Goal: Task Accomplishment & Management: Complete application form

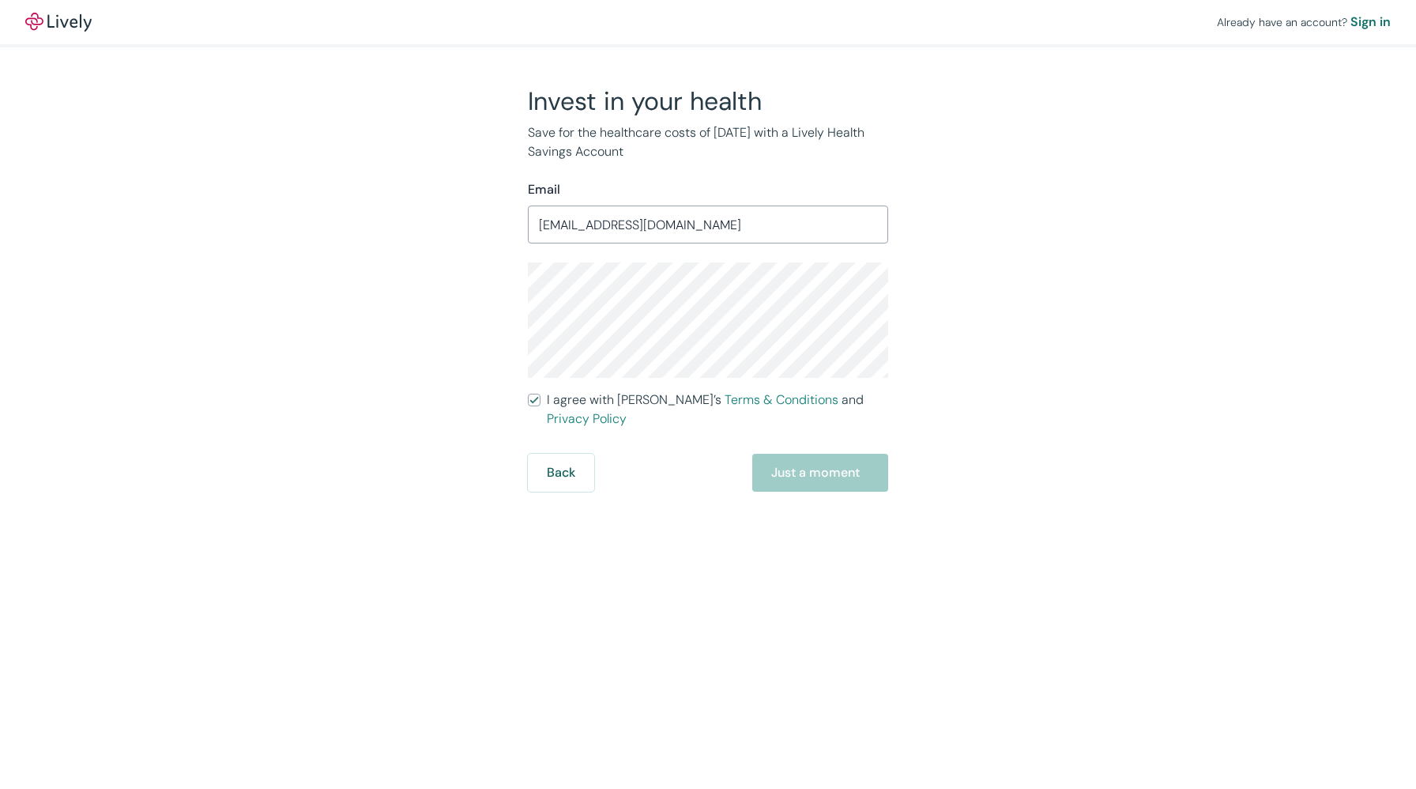
click at [603, 246] on form "Email [EMAIL_ADDRESS][DOMAIN_NAME] ​ I agree with [PERSON_NAME]’s Terms & Condi…" at bounding box center [708, 335] width 360 height 311
click at [604, 236] on input "[EMAIL_ADDRESS][DOMAIN_NAME]" at bounding box center [708, 225] width 360 height 32
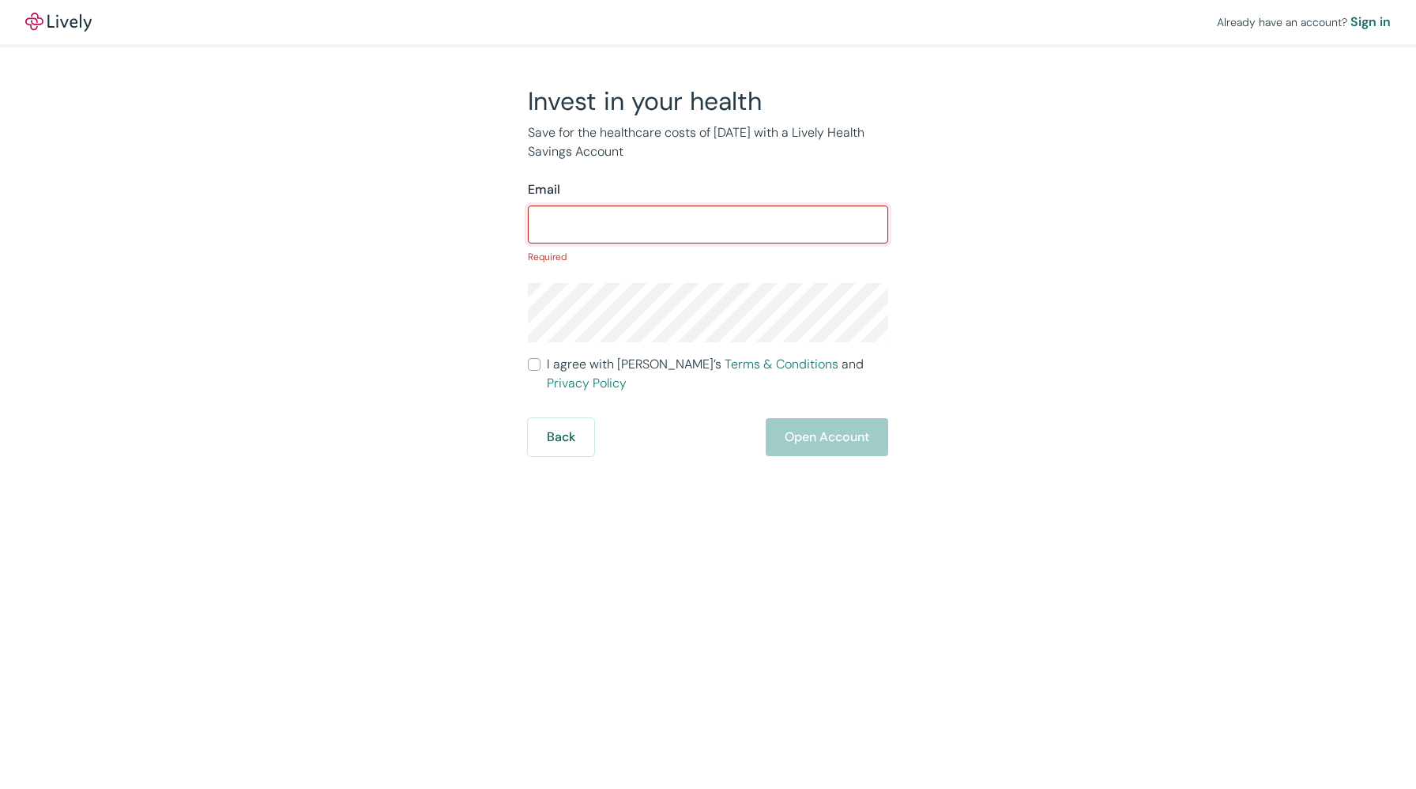
paste input "icui4cuMISE$$7"
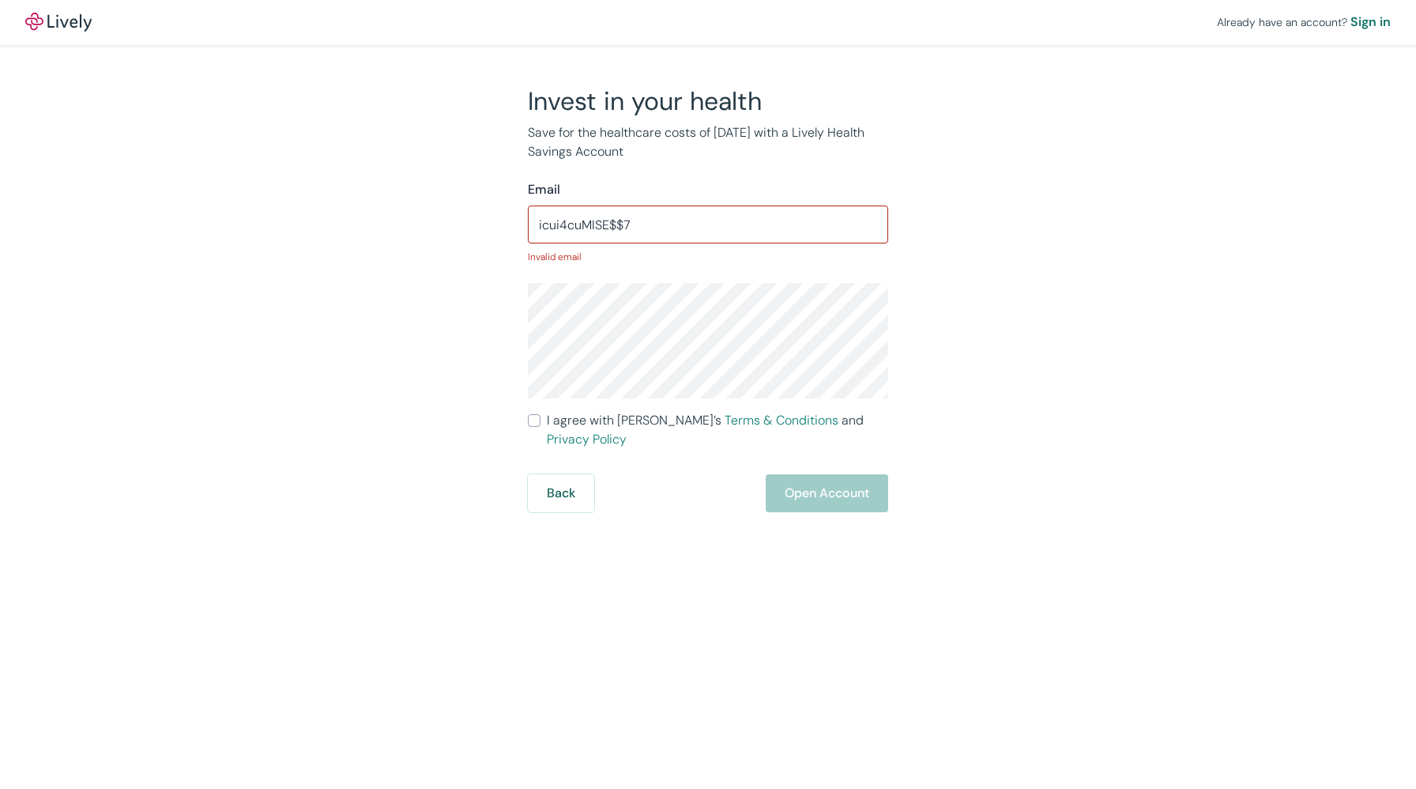
click at [815, 205] on div "Email icui4cuMISE$$7 ​ Invalid email" at bounding box center [708, 222] width 360 height 84
click at [816, 230] on input "icui4cuMISE$$7" at bounding box center [708, 225] width 360 height 32
click at [816, 231] on input "icui4cuMISE$$7" at bounding box center [708, 225] width 360 height 32
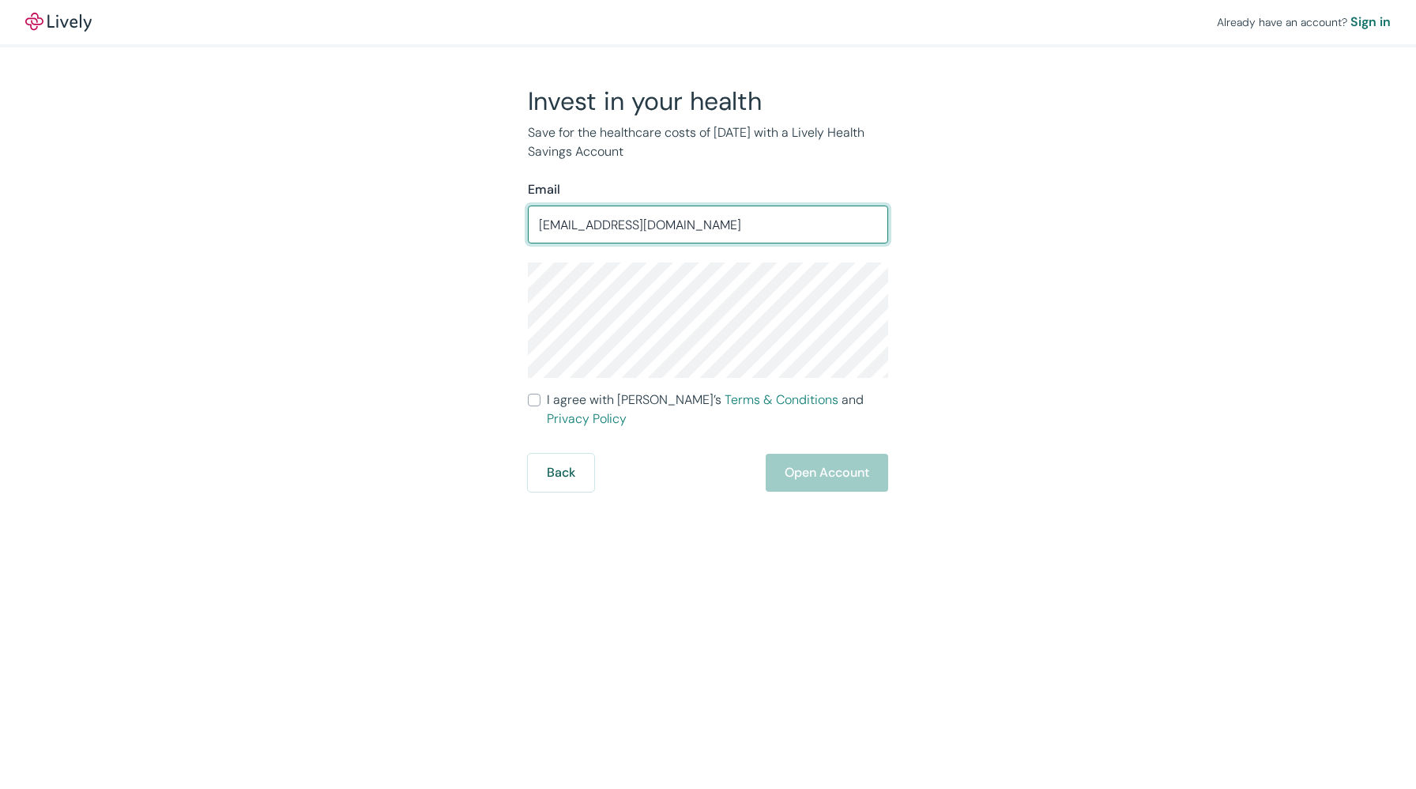
type input "[EMAIL_ADDRESS][DOMAIN_NAME]"
click at [901, 546] on div "Already have an account? Sign in Invest in your health Save for the healthcare …" at bounding box center [708, 394] width 1416 height 789
click at [530, 398] on input "I agree with Lively’s Terms & Conditions and Privacy Policy" at bounding box center [534, 400] width 13 height 13
checkbox input "true"
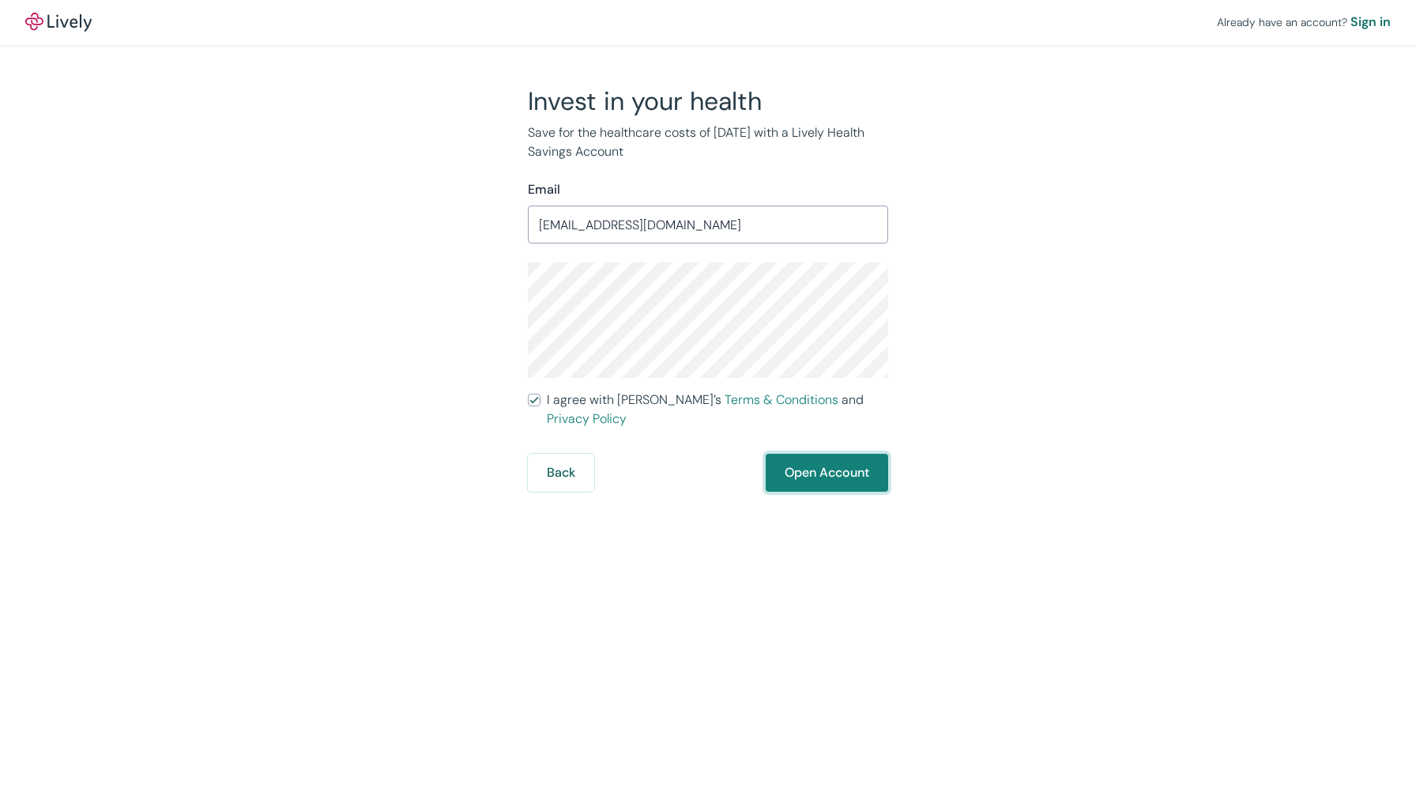
click at [812, 458] on button "Open Account" at bounding box center [827, 473] width 123 height 38
